Goal: Task Accomplishment & Management: Manage account settings

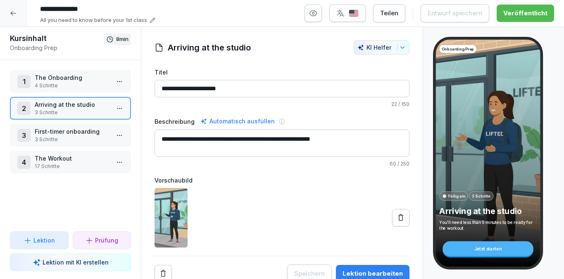
click at [11, 16] on icon at bounding box center [13, 13] width 7 height 7
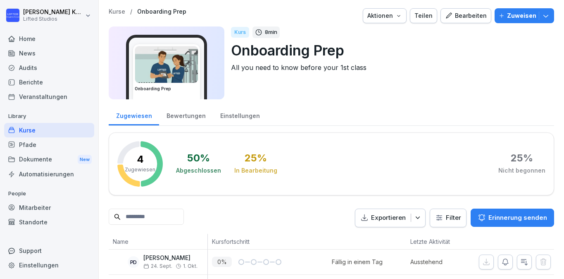
click at [54, 127] on div "Kurse" at bounding box center [49, 130] width 90 height 14
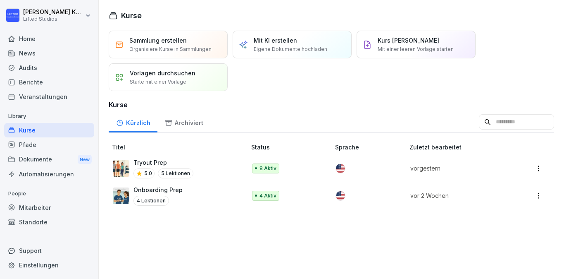
click at [199, 193] on div "Onboarding Prep 4 Lektionen" at bounding box center [175, 195] width 125 height 20
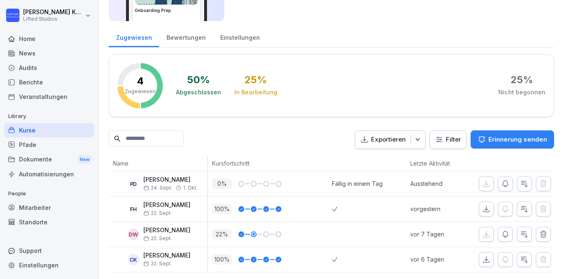
scroll to position [79, 0]
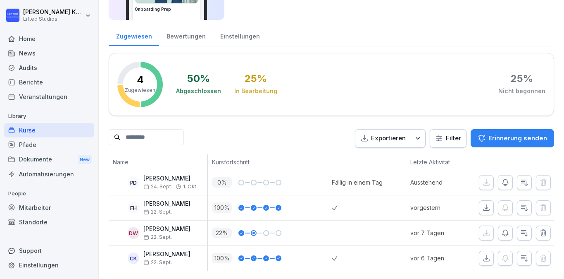
click at [398, 141] on p "Exportieren" at bounding box center [388, 139] width 35 height 10
click at [387, 80] on div "Zugewiesen Bewertungen Einstellungen 4 Zugewiesen 50 % Abgeschlossen 25 % In Be…" at bounding box center [332, 148] width 446 height 246
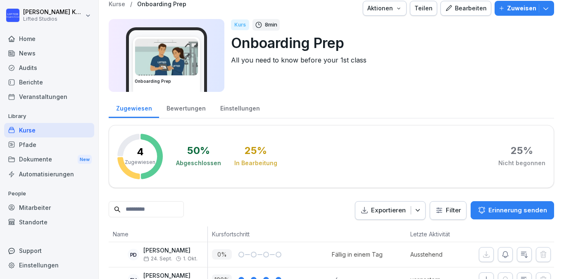
scroll to position [0, 0]
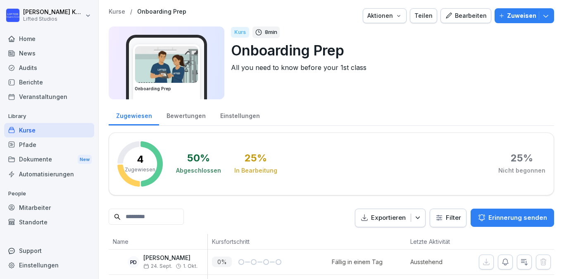
click at [54, 160] on div "Dokumente New" at bounding box center [49, 159] width 90 height 15
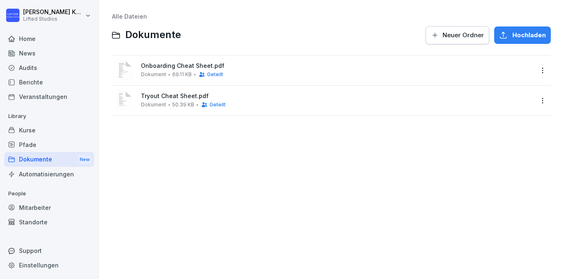
click at [263, 69] on span "Onboarding Cheat Sheet.pdf" at bounding box center [337, 65] width 393 height 7
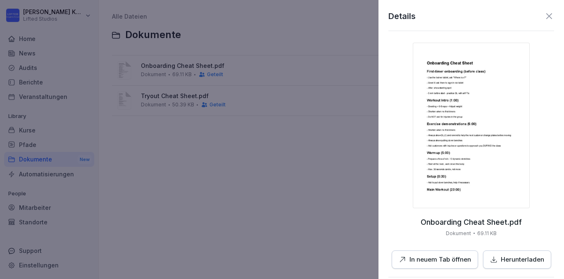
click at [513, 260] on p "Herunterladen" at bounding box center [522, 260] width 43 height 10
click at [166, 96] on div at bounding box center [282, 139] width 564 height 279
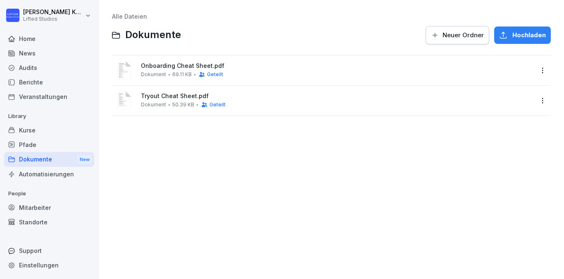
click at [182, 100] on div "Tryout Cheat Sheet.pdf Dokument 50.39 KB Geteilt" at bounding box center [337, 100] width 393 height 15
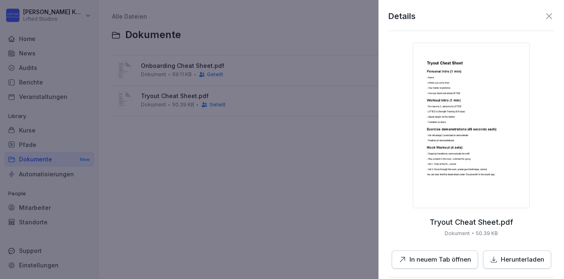
click at [524, 260] on p "Herunterladen" at bounding box center [522, 260] width 43 height 10
click at [212, 171] on div at bounding box center [282, 139] width 564 height 279
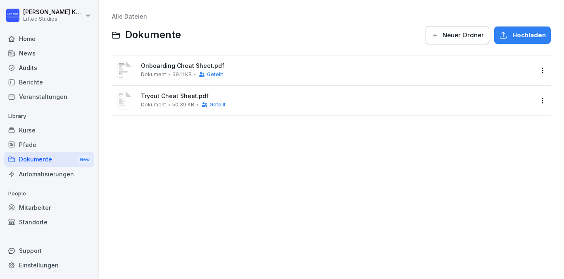
click at [48, 39] on div "Home" at bounding box center [49, 38] width 90 height 14
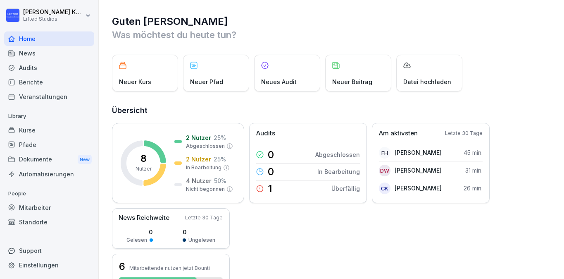
click at [46, 55] on div "News" at bounding box center [49, 53] width 90 height 14
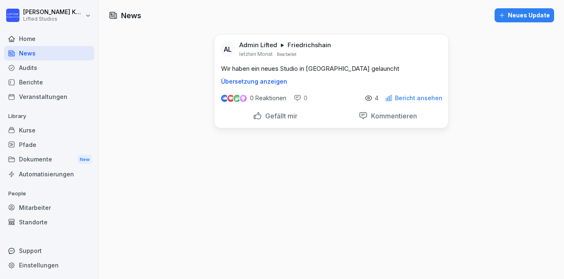
click at [46, 67] on div "Audits" at bounding box center [49, 67] width 90 height 14
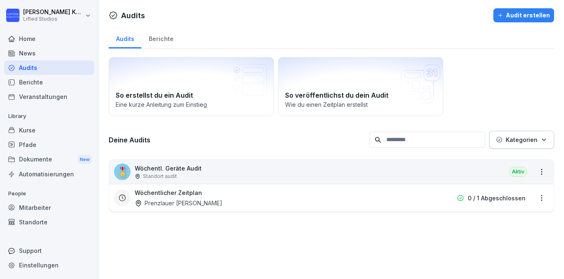
click at [46, 79] on div "Berichte" at bounding box center [49, 82] width 90 height 14
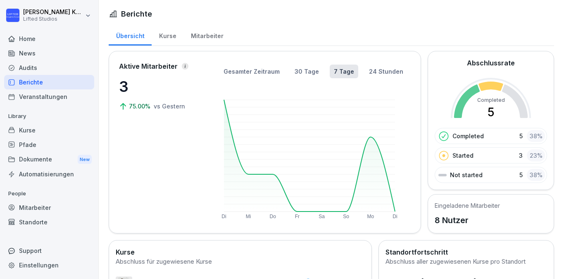
click at [51, 98] on div "Veranstaltungen" at bounding box center [49, 96] width 90 height 14
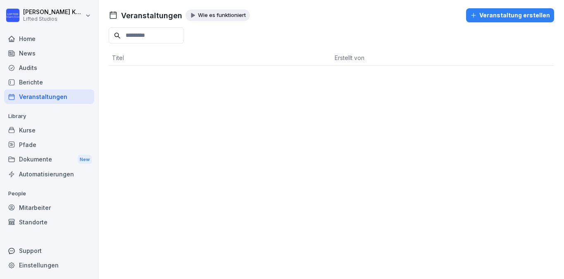
click at [50, 82] on div "Berichte" at bounding box center [49, 82] width 90 height 14
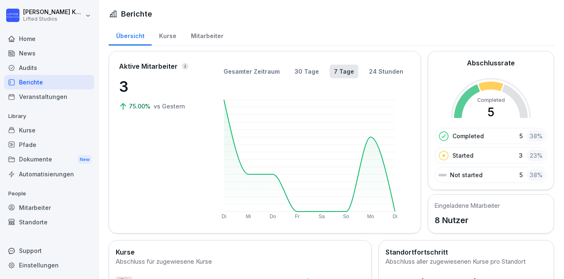
click at [165, 37] on div "Kurse" at bounding box center [168, 34] width 32 height 21
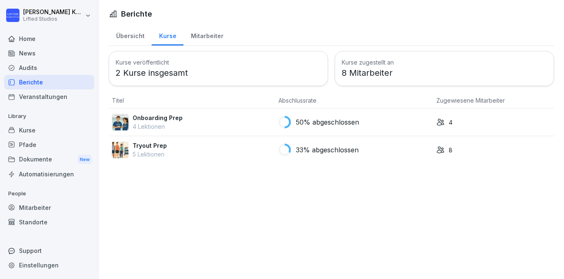
click at [160, 110] on td "Onboarding Prep 4 Lektionen" at bounding box center [192, 122] width 167 height 28
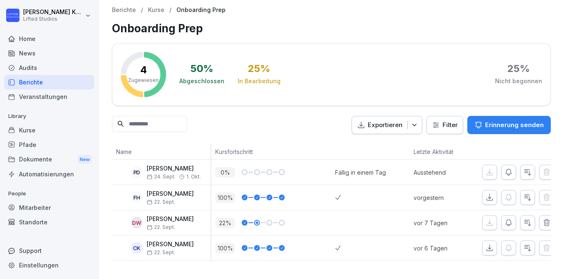
click at [125, 7] on p "Berichte" at bounding box center [124, 10] width 24 height 7
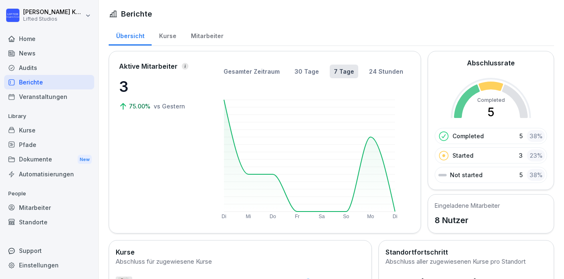
click at [167, 34] on div "Kurse" at bounding box center [168, 34] width 32 height 21
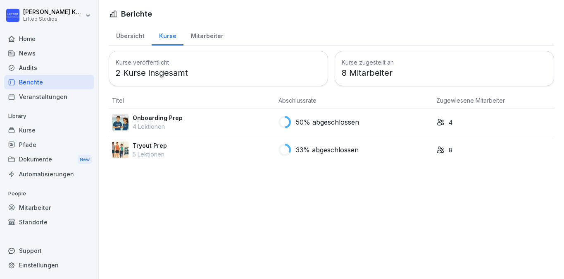
click at [181, 72] on p "2 Kurse insgesamt" at bounding box center [218, 73] width 205 height 12
click at [189, 126] on div "Onboarding Prep 4 Lektionen" at bounding box center [192, 121] width 160 height 17
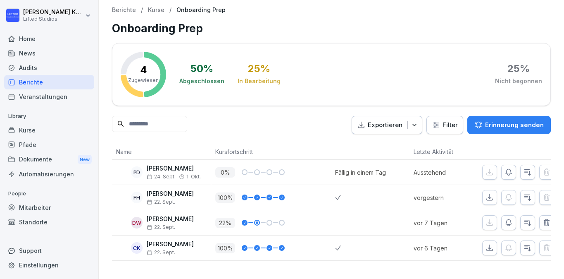
click at [179, 241] on p "[PERSON_NAME]" at bounding box center [170, 244] width 47 height 7
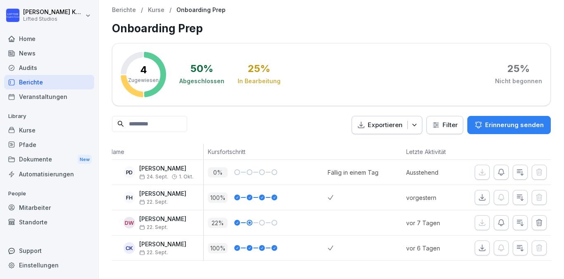
click at [42, 129] on div "Kurse" at bounding box center [49, 130] width 90 height 14
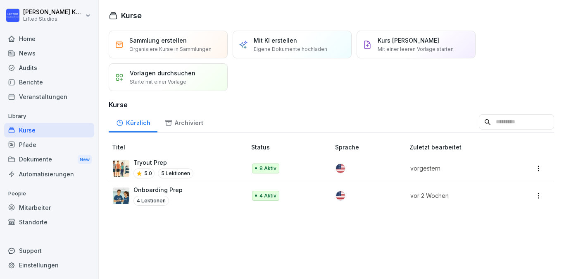
click at [174, 189] on p "Onboarding Prep" at bounding box center [158, 189] width 49 height 9
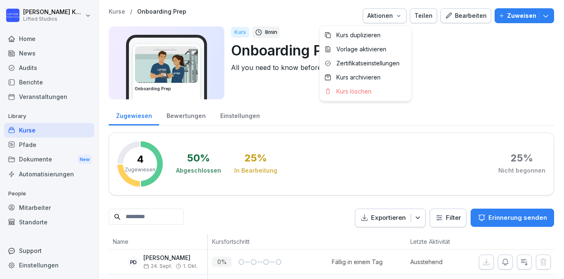
click at [402, 16] on icon "button" at bounding box center [399, 15] width 7 height 7
click at [432, 62] on html "[PERSON_NAME] Lifted Studios Home News Audits Berichte Veranstaltungen Library …" at bounding box center [282, 139] width 564 height 279
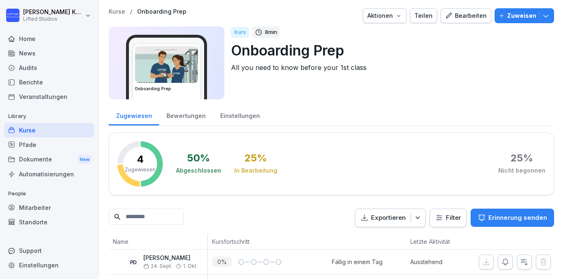
click at [274, 57] on p "Onboarding Prep" at bounding box center [389, 50] width 317 height 21
click at [174, 70] on img at bounding box center [166, 64] width 63 height 36
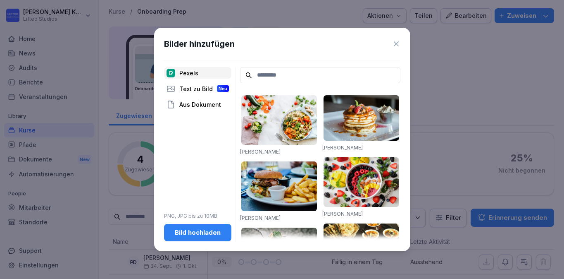
click at [396, 47] on icon at bounding box center [396, 44] width 8 height 8
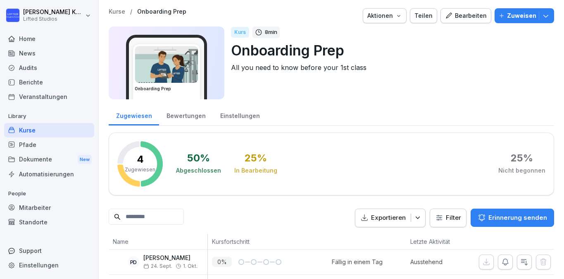
click at [470, 14] on div "Bearbeiten" at bounding box center [466, 15] width 42 height 9
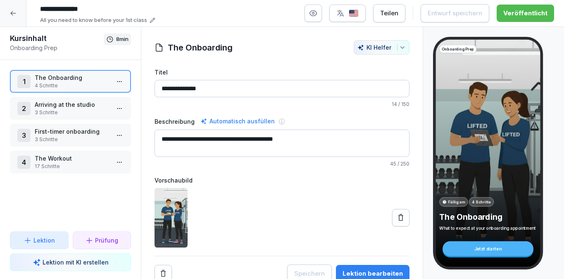
scroll to position [3, 0]
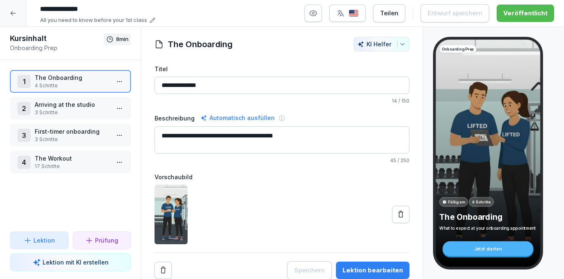
click at [382, 270] on div "Lektion bearbeiten" at bounding box center [373, 269] width 60 height 9
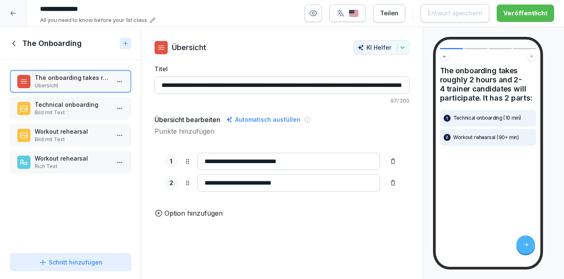
click at [64, 105] on p "Technical onboarding" at bounding box center [72, 104] width 75 height 9
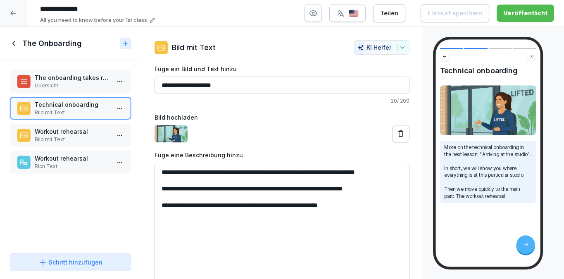
click at [72, 137] on p "Bild mit Text" at bounding box center [72, 139] width 75 height 7
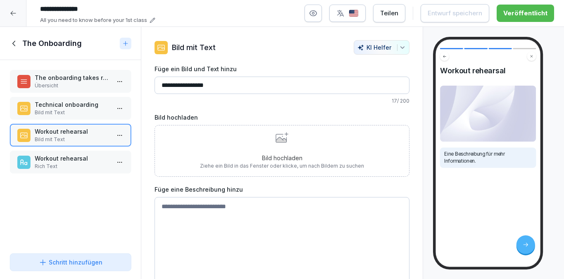
click at [77, 156] on p "Workout rehearsal" at bounding box center [72, 158] width 75 height 9
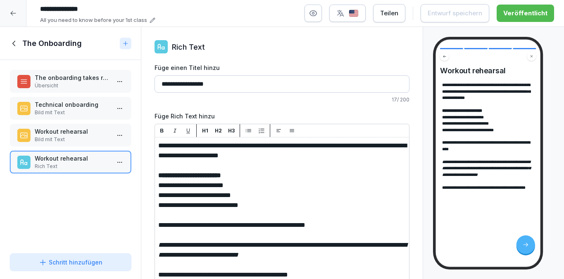
click at [11, 12] on icon at bounding box center [12, 13] width 5 height 5
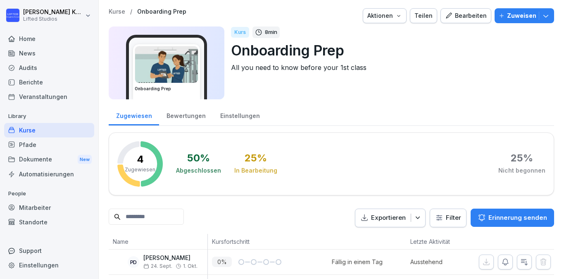
click at [322, 64] on p "All you need to know before your 1st class" at bounding box center [389, 67] width 317 height 10
click at [462, 15] on div "Bearbeiten" at bounding box center [466, 15] width 42 height 9
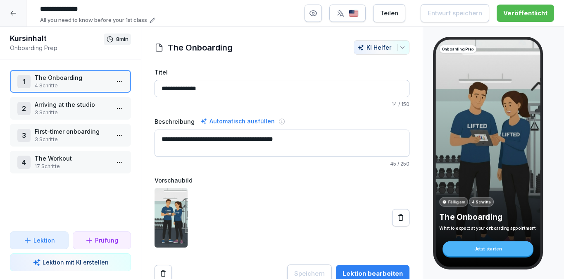
click at [81, 140] on p "3 Schritte" at bounding box center [72, 139] width 75 height 7
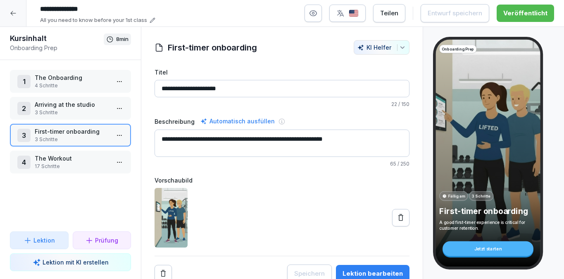
click at [363, 270] on div "Lektion bearbeiten" at bounding box center [373, 273] width 60 height 9
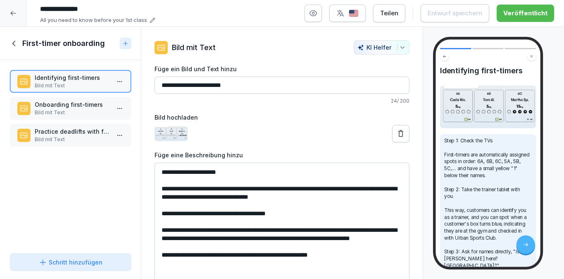
scroll to position [7, 0]
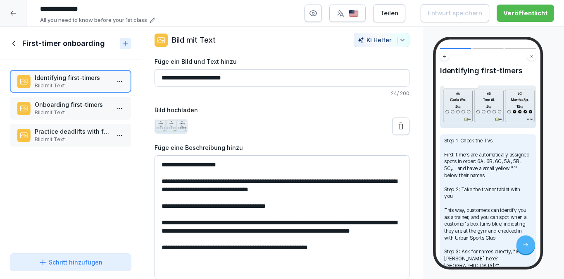
click at [65, 96] on div "Identifying first-timers Bild mit Text Onboarding first-timers Bild mit Text Pr…" at bounding box center [70, 155] width 141 height 190
click at [66, 105] on p "Onboarding first-timers" at bounding box center [72, 104] width 75 height 9
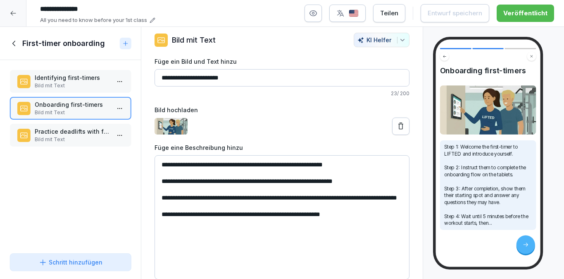
click at [69, 138] on p "Bild mit Text" at bounding box center [72, 139] width 75 height 7
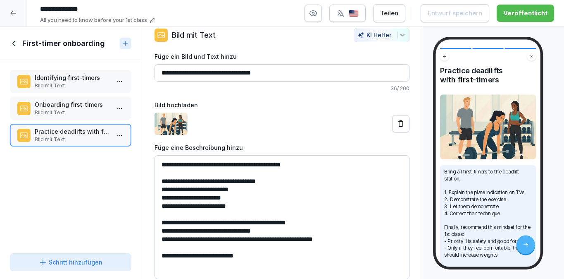
scroll to position [12, 0]
click at [13, 46] on icon at bounding box center [14, 43] width 9 height 9
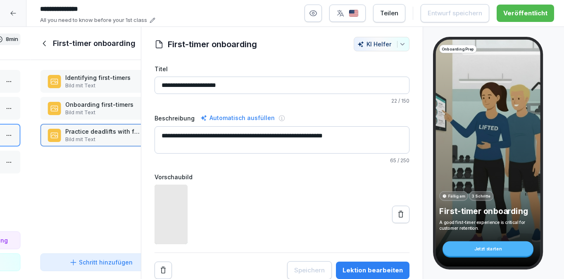
scroll to position [3, 0]
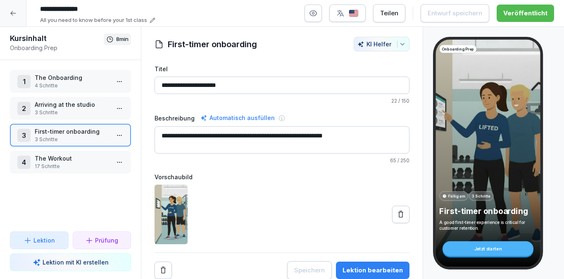
click at [74, 168] on p "17 Schritte" at bounding box center [72, 165] width 75 height 7
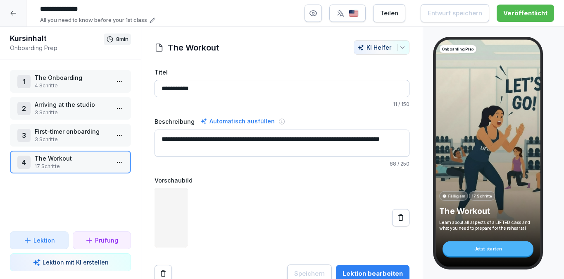
scroll to position [3, 0]
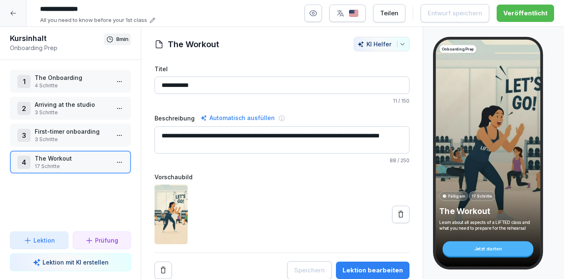
click at [379, 270] on div "Lektion bearbeiten" at bounding box center [373, 269] width 60 height 9
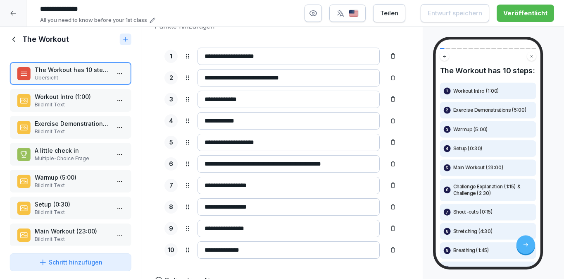
scroll to position [100, 0]
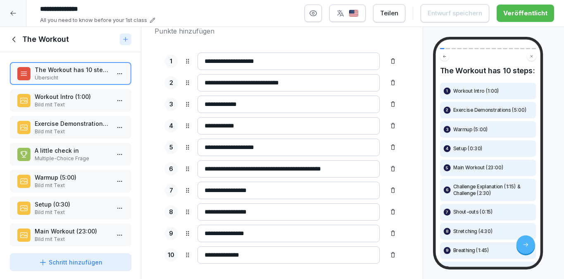
click at [80, 100] on p "Workout Intro (1:00)" at bounding box center [72, 96] width 75 height 9
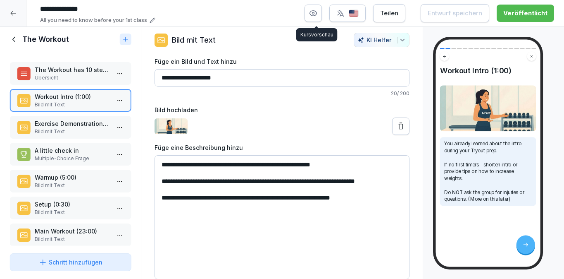
click at [317, 15] on icon "button" at bounding box center [313, 13] width 8 height 8
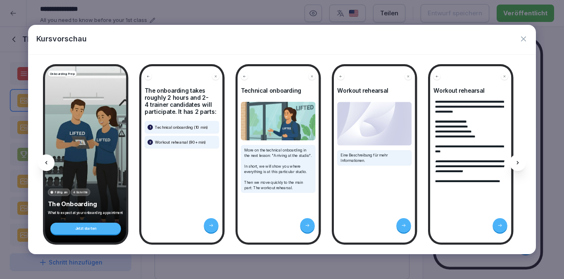
click at [521, 166] on div at bounding box center [518, 162] width 17 height 17
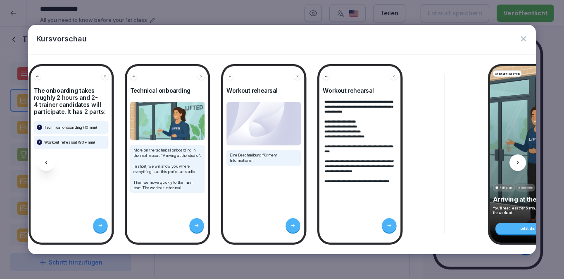
click at [521, 166] on div at bounding box center [518, 162] width 17 height 17
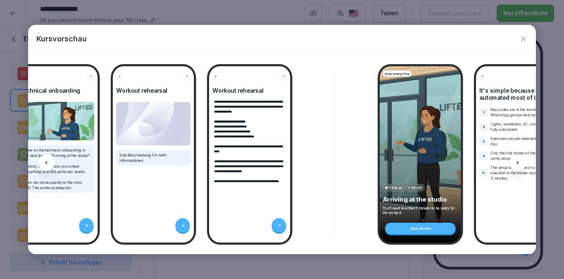
click at [521, 166] on div at bounding box center [518, 162] width 17 height 17
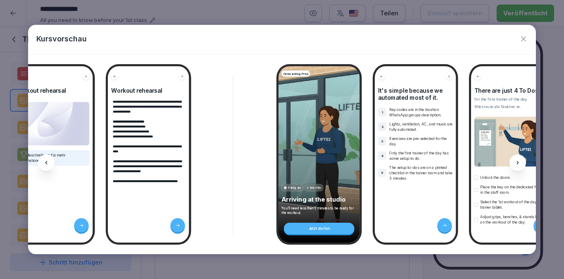
click at [521, 166] on div at bounding box center [518, 162] width 17 height 17
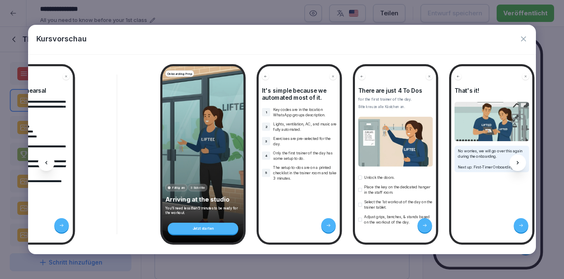
scroll to position [0, 441]
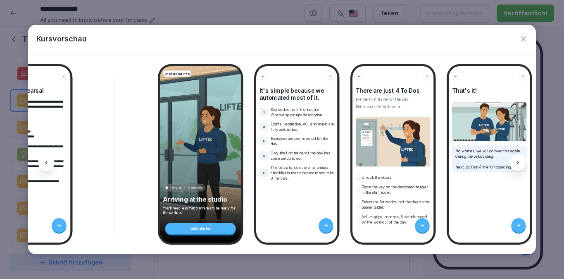
click at [521, 166] on div at bounding box center [518, 162] width 17 height 17
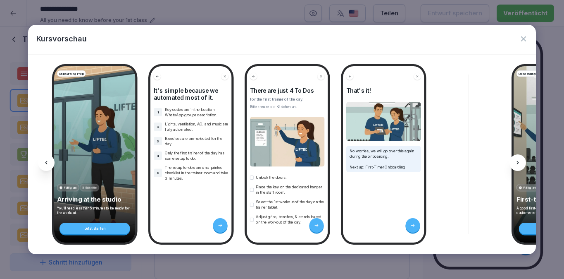
scroll to position [0, 552]
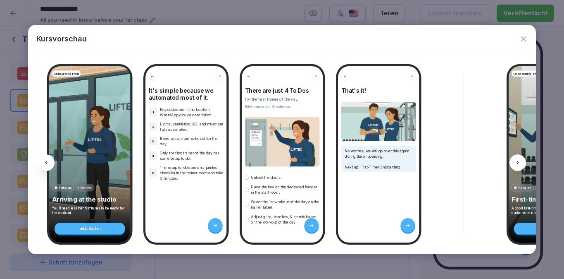
click at [515, 163] on icon at bounding box center [518, 162] width 7 height 7
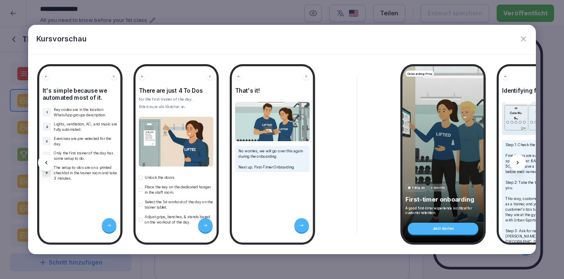
scroll to position [0, 663]
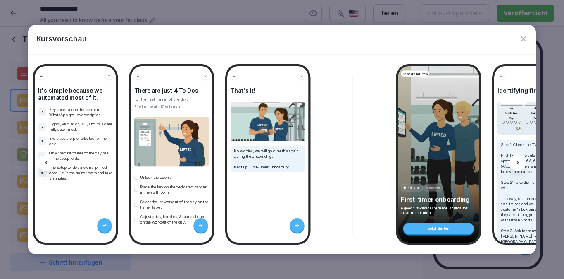
click at [517, 162] on icon at bounding box center [518, 162] width 7 height 7
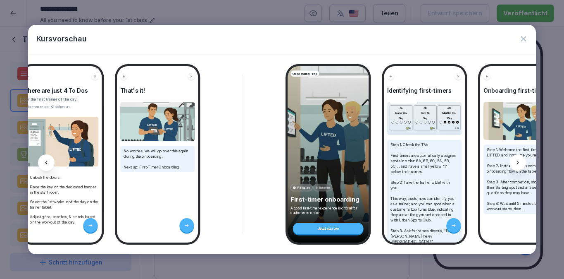
click at [517, 162] on icon at bounding box center [518, 162] width 7 height 7
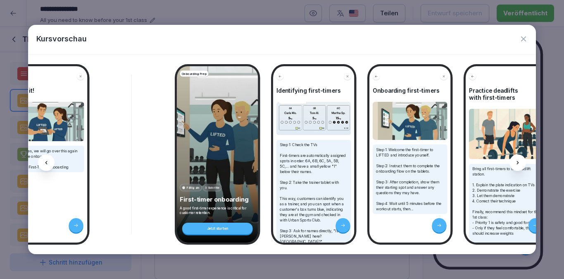
click at [517, 162] on icon at bounding box center [518, 162] width 7 height 7
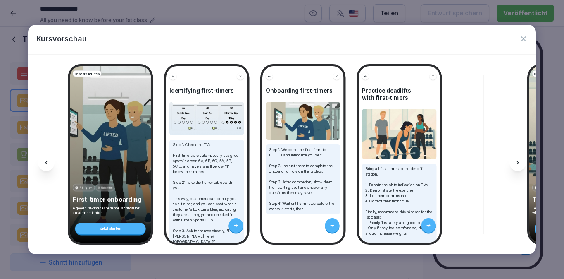
scroll to position [0, 995]
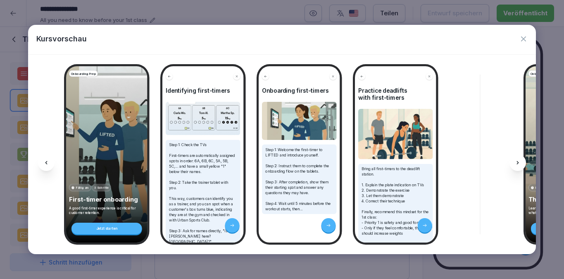
click at [520, 161] on icon at bounding box center [518, 162] width 7 height 7
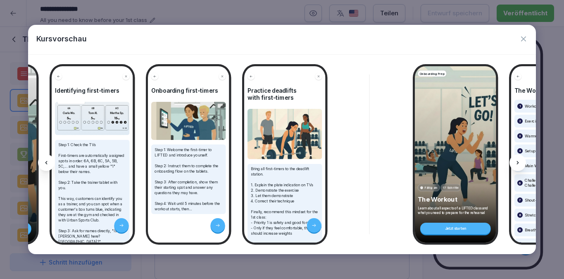
click at [520, 161] on icon at bounding box center [518, 162] width 7 height 7
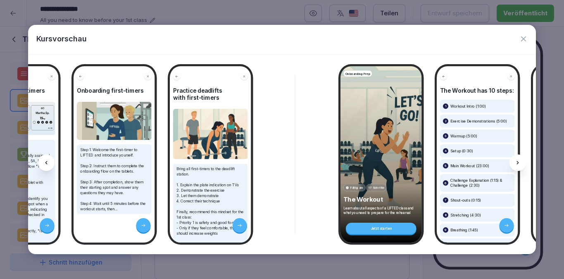
click at [520, 161] on icon at bounding box center [518, 162] width 7 height 7
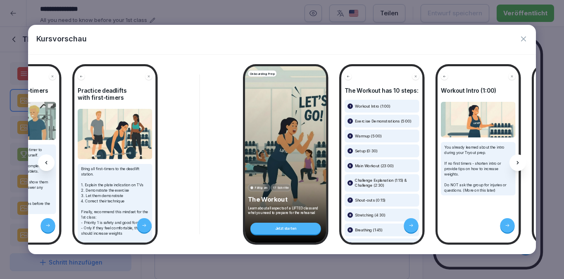
click at [520, 161] on icon at bounding box center [518, 162] width 7 height 7
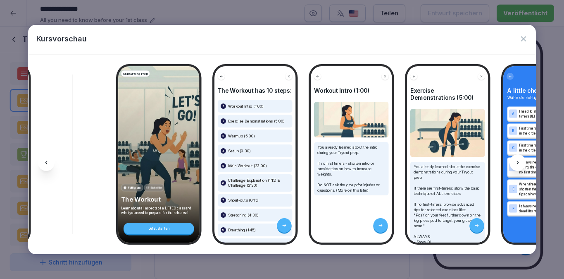
click at [520, 161] on icon at bounding box center [518, 162] width 7 height 7
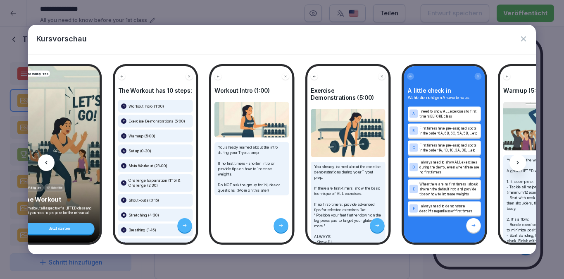
scroll to position [0, 1502]
click at [520, 161] on icon at bounding box center [518, 162] width 7 height 7
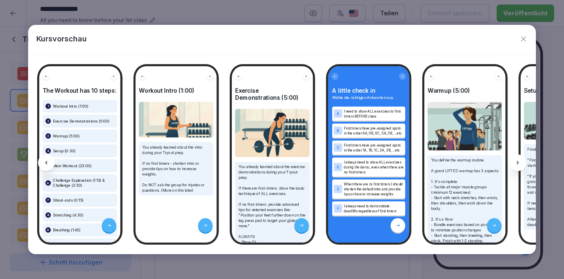
scroll to position [0, 1577]
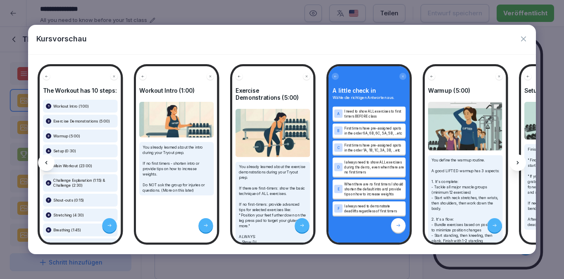
click at [519, 162] on icon at bounding box center [518, 162] width 7 height 7
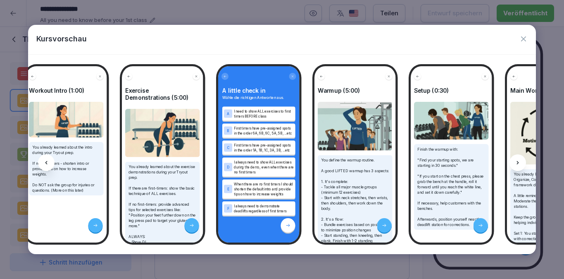
click at [519, 162] on icon at bounding box center [518, 162] width 7 height 7
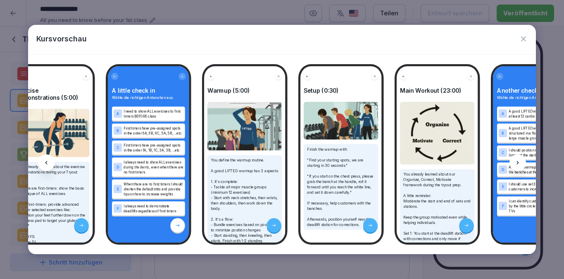
click at [519, 162] on icon at bounding box center [518, 162] width 7 height 7
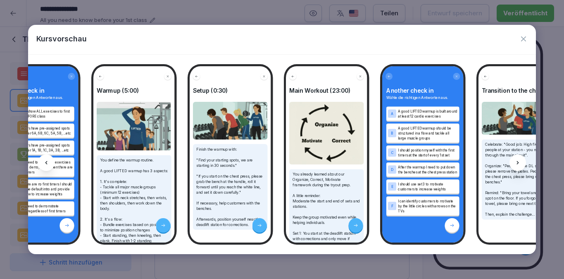
click at [519, 162] on icon at bounding box center [518, 162] width 7 height 7
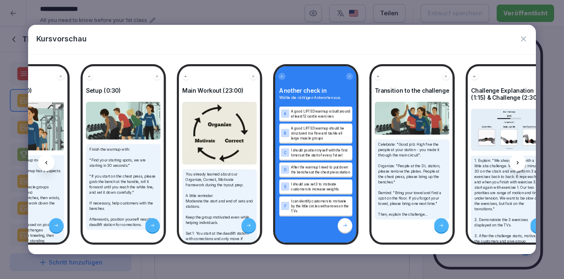
scroll to position [0, 2019]
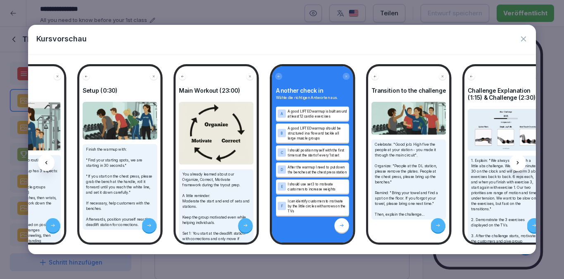
click at [44, 161] on icon at bounding box center [46, 162] width 7 height 7
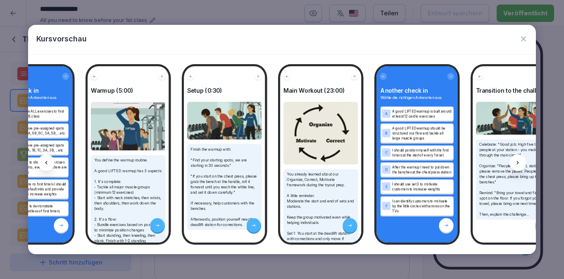
scroll to position [0, 1909]
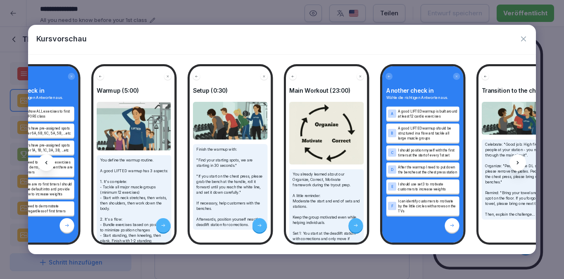
click at [518, 165] on icon at bounding box center [518, 162] width 7 height 7
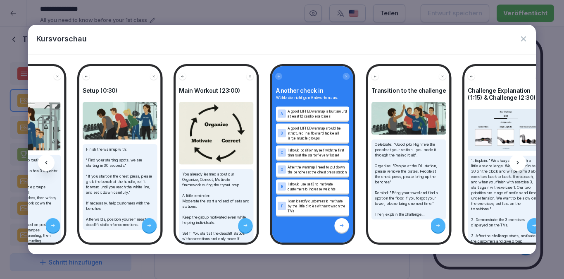
click at [518, 165] on icon at bounding box center [518, 162] width 7 height 7
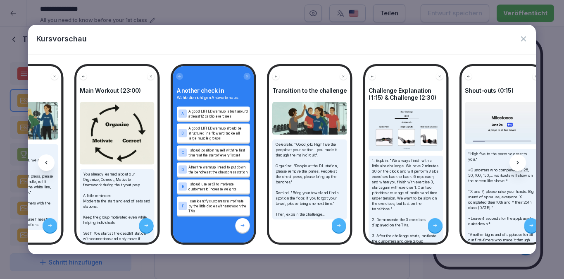
click at [518, 165] on icon at bounding box center [518, 162] width 7 height 7
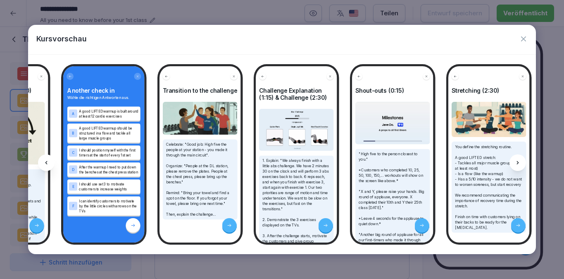
click at [518, 165] on icon at bounding box center [518, 162] width 7 height 7
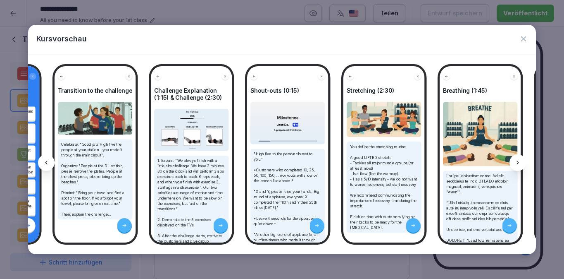
scroll to position [0, 2338]
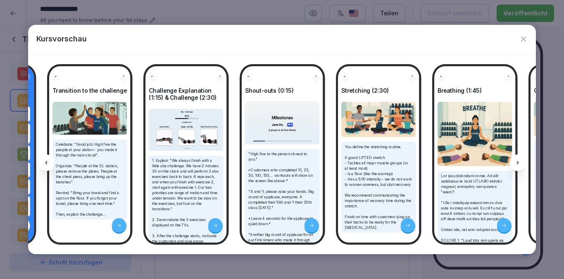
click at [521, 160] on div at bounding box center [518, 162] width 17 height 17
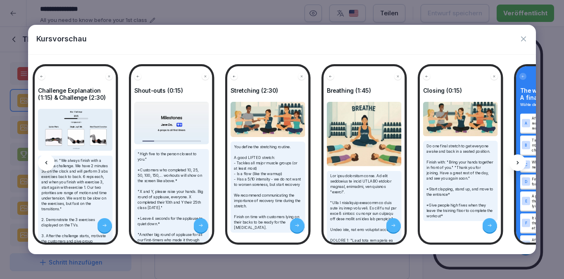
click at [521, 160] on div at bounding box center [518, 162] width 17 height 17
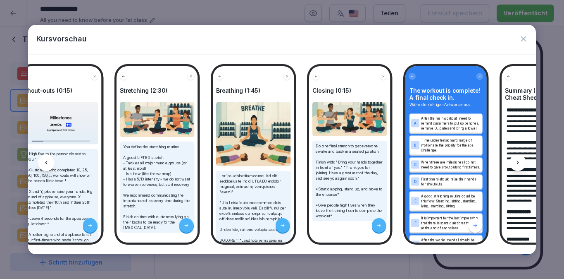
click at [521, 160] on div at bounding box center [518, 162] width 17 height 17
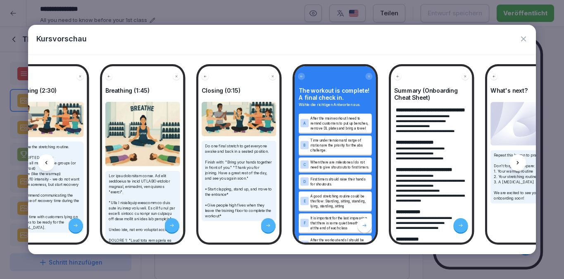
click at [521, 160] on div at bounding box center [518, 162] width 17 height 17
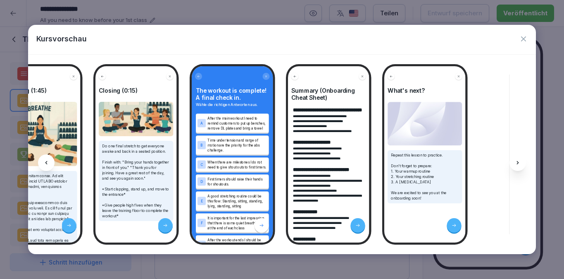
scroll to position [0, 2781]
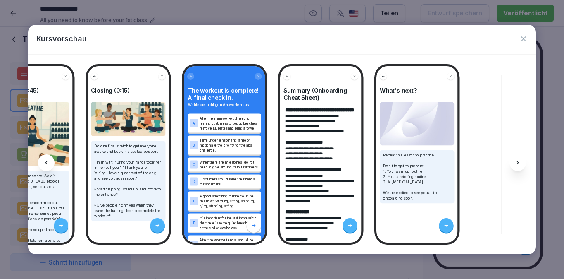
click at [517, 160] on icon at bounding box center [518, 162] width 7 height 7
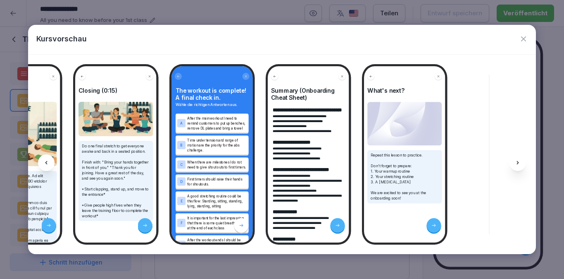
click at [517, 160] on icon at bounding box center [518, 162] width 7 height 7
click at [524, 35] on icon "button" at bounding box center [524, 39] width 8 height 8
